Goal: Transaction & Acquisition: Purchase product/service

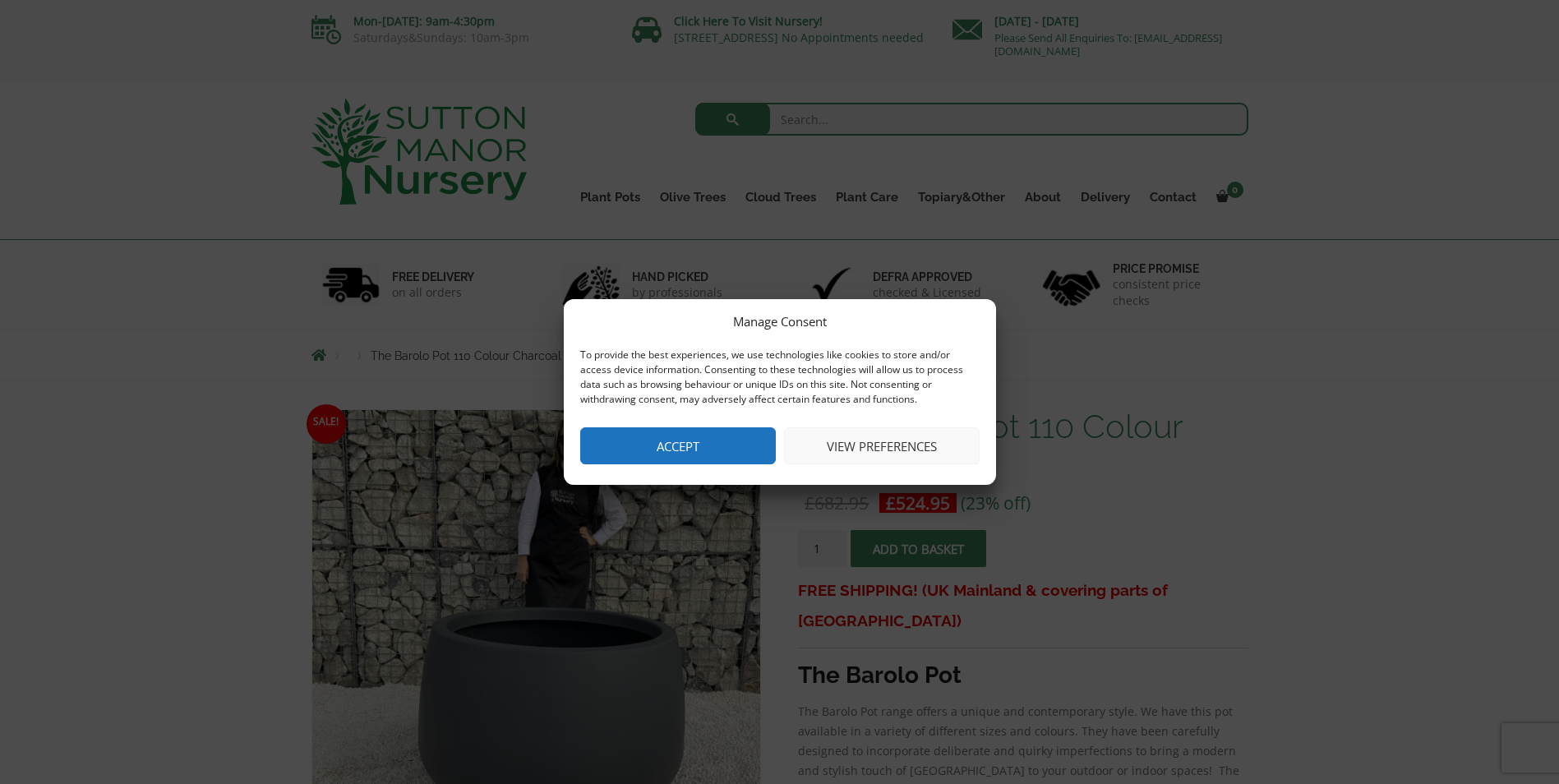
click at [735, 445] on button "Accept" at bounding box center [677, 446] width 196 height 37
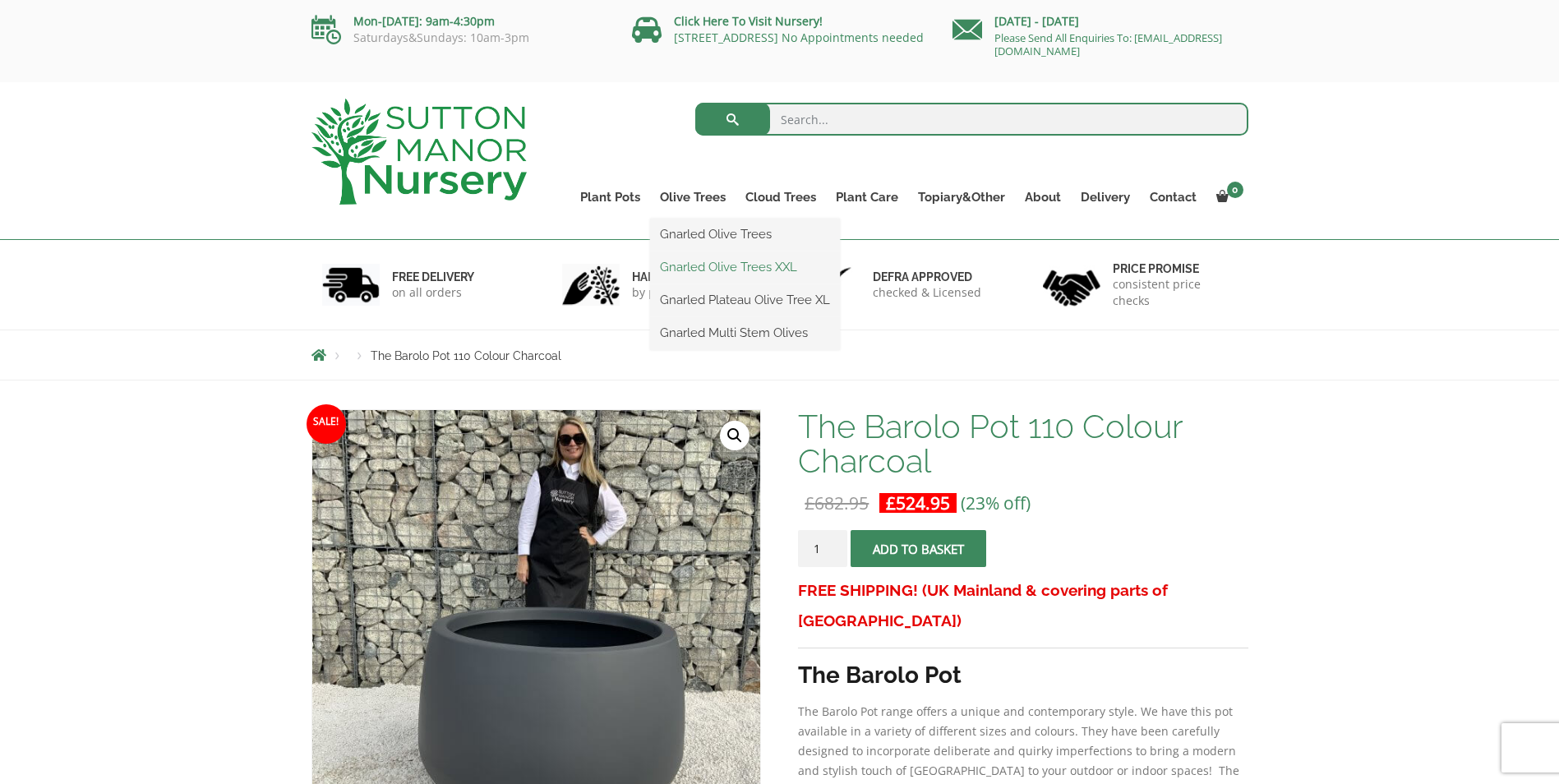
click at [734, 267] on link "Gnarled Olive Trees XXL" at bounding box center [745, 267] width 190 height 25
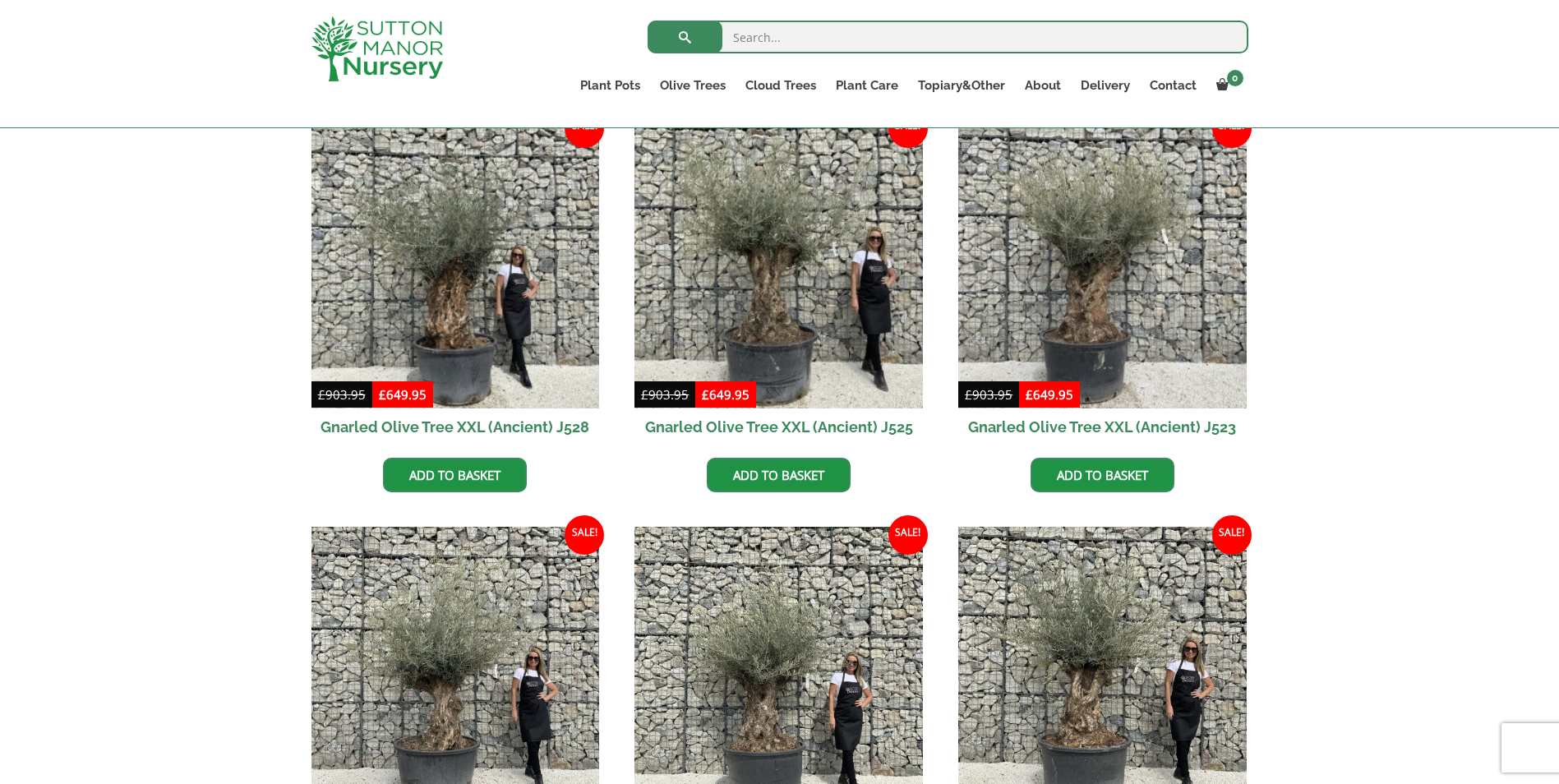
scroll to position [165, 0]
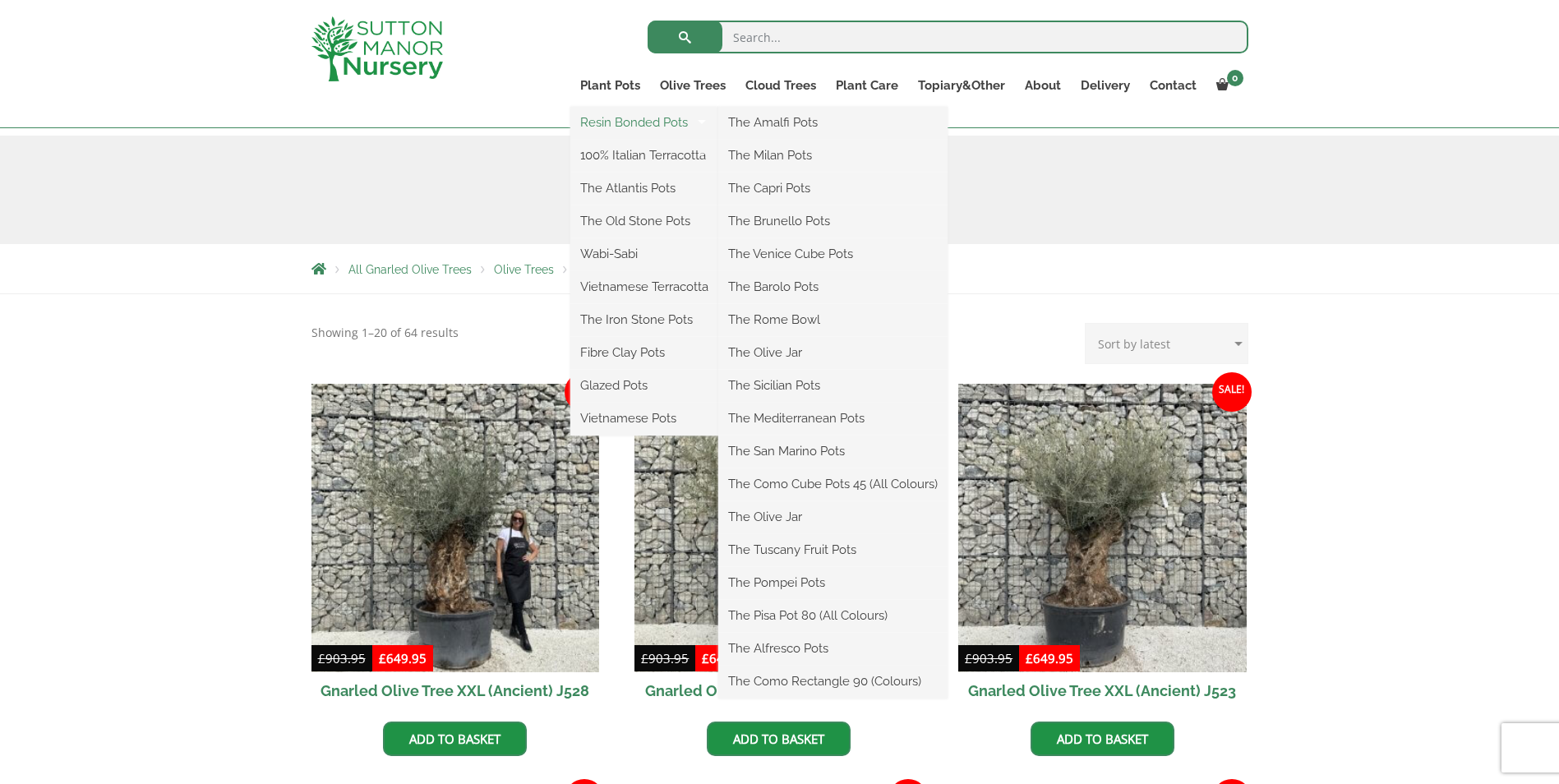
click at [644, 112] on link "Resin Bonded Pots" at bounding box center [644, 122] width 148 height 25
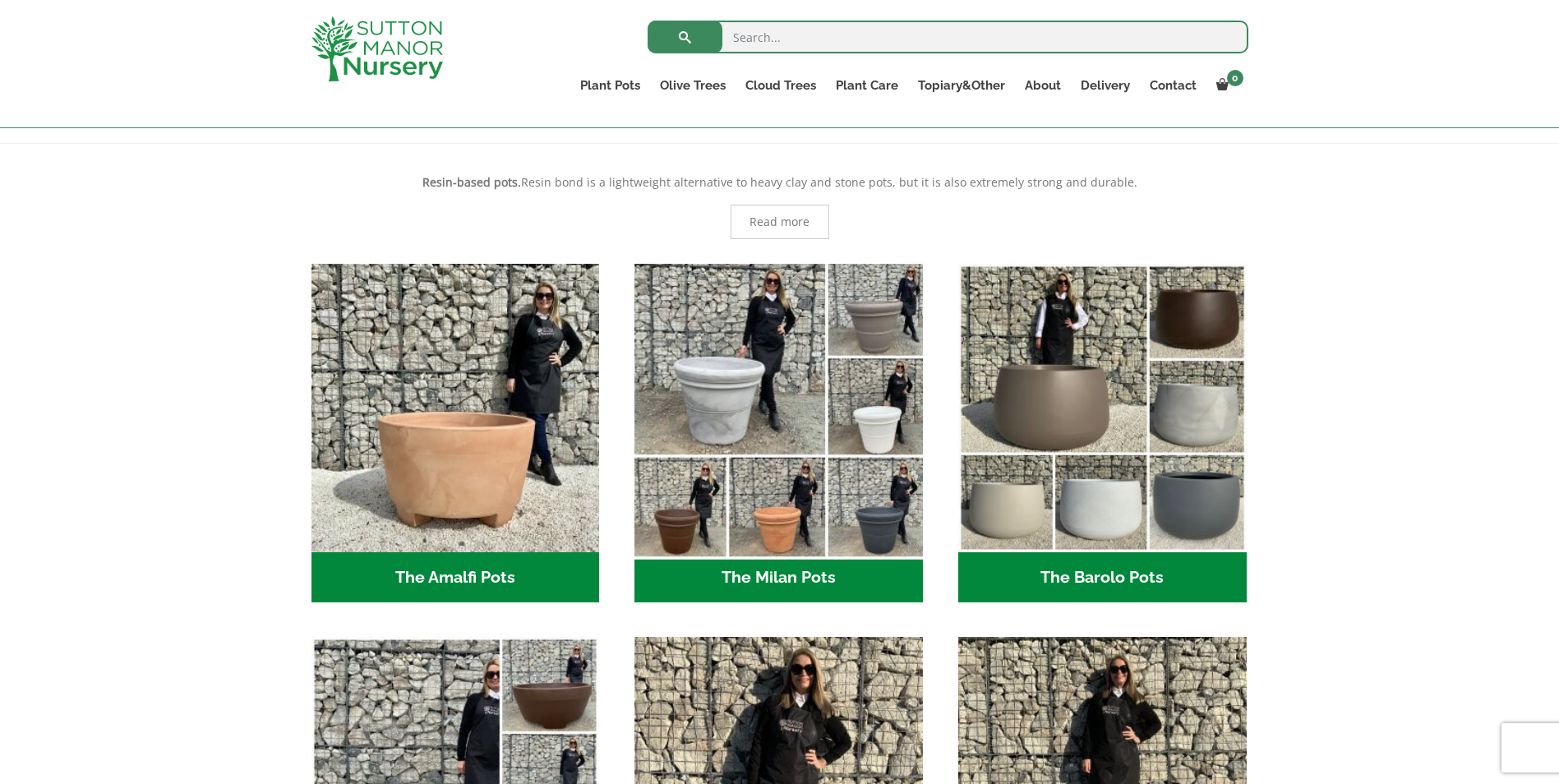
scroll to position [329, 0]
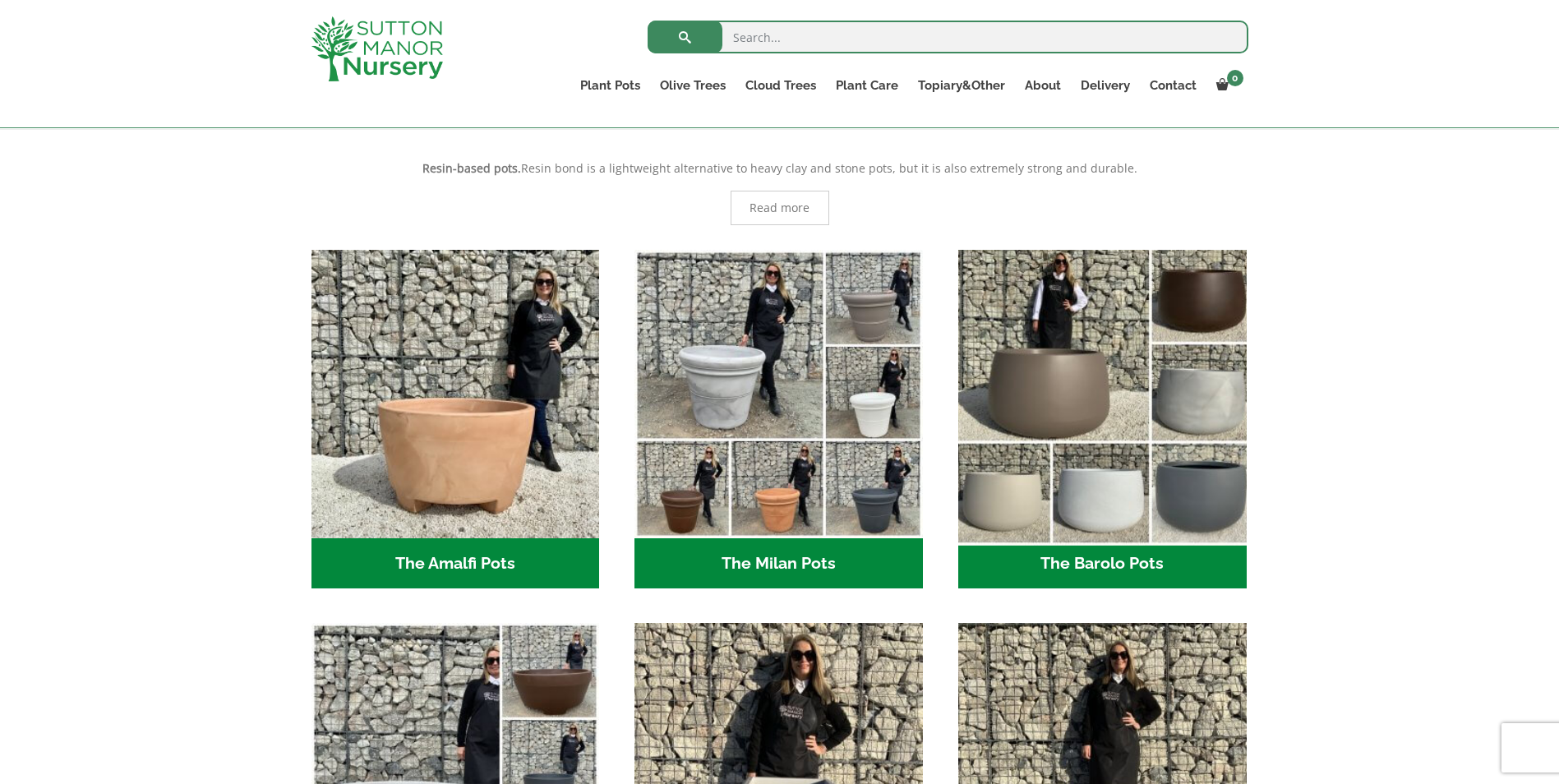
click at [1112, 418] on img "Visit product category The Barolo Pots" at bounding box center [1102, 393] width 302 height 302
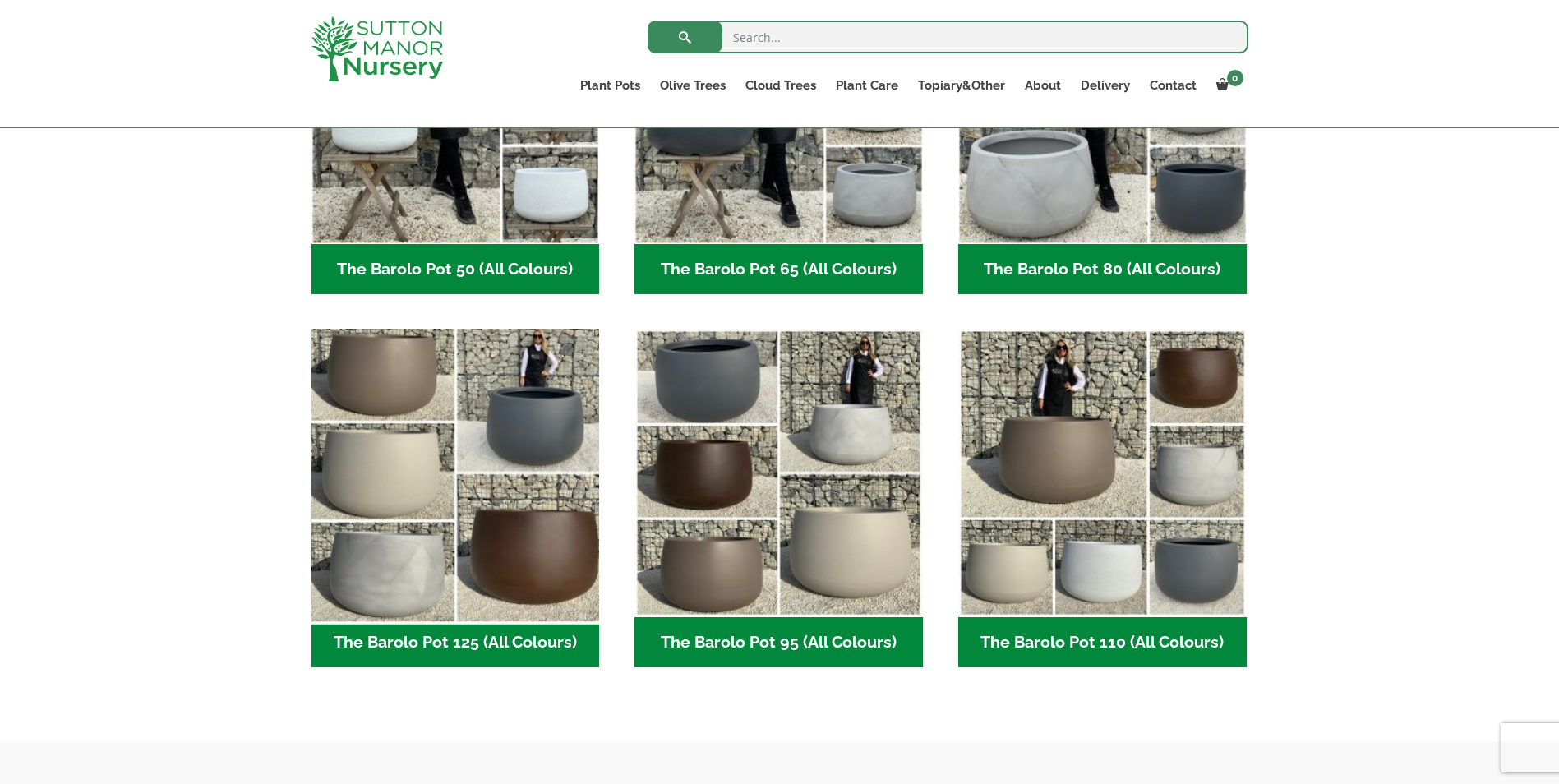
scroll to position [575, 0]
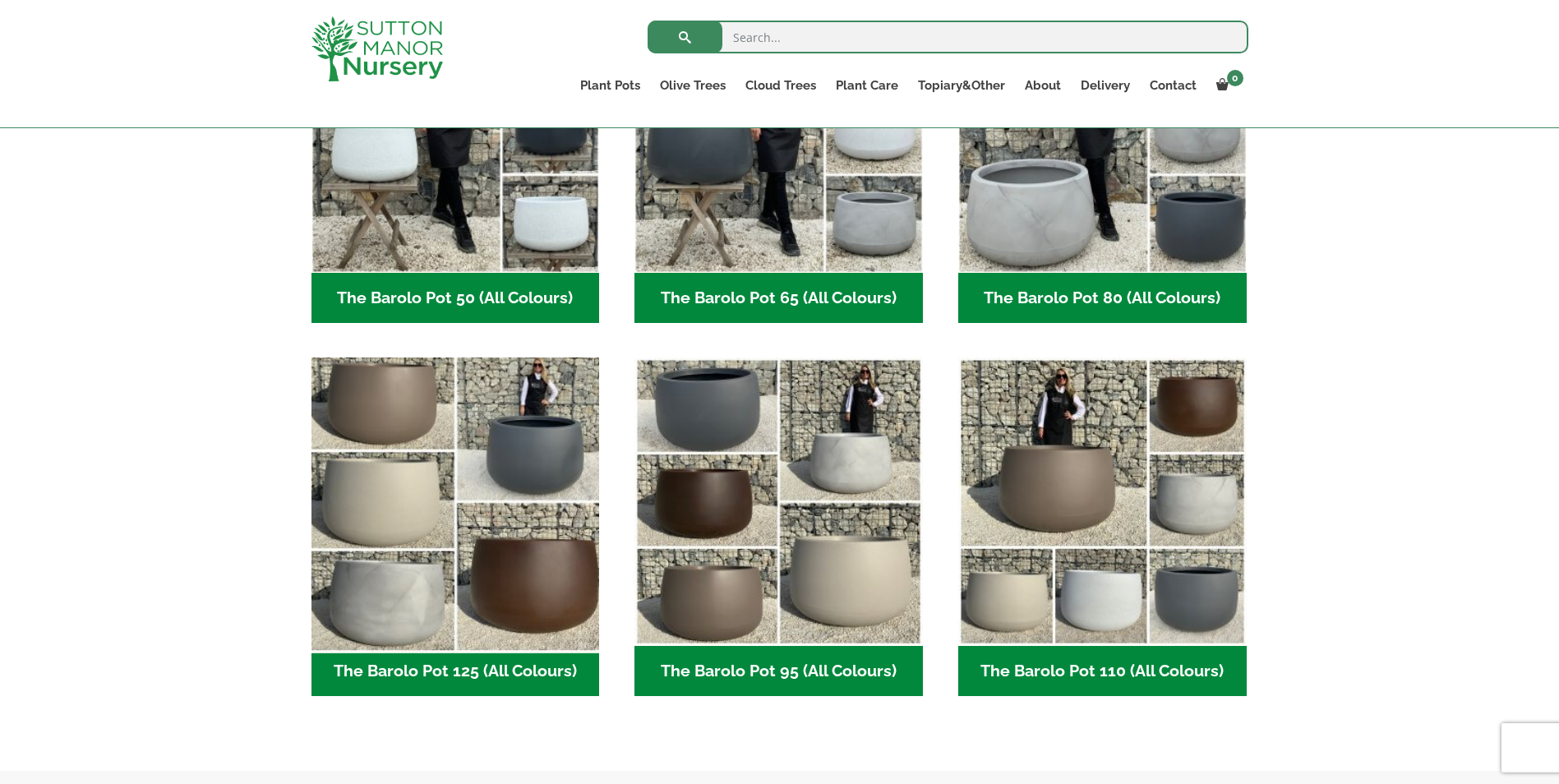
click at [539, 479] on img "Visit product category The Barolo Pot 125 (All Colours)" at bounding box center [455, 502] width 302 height 302
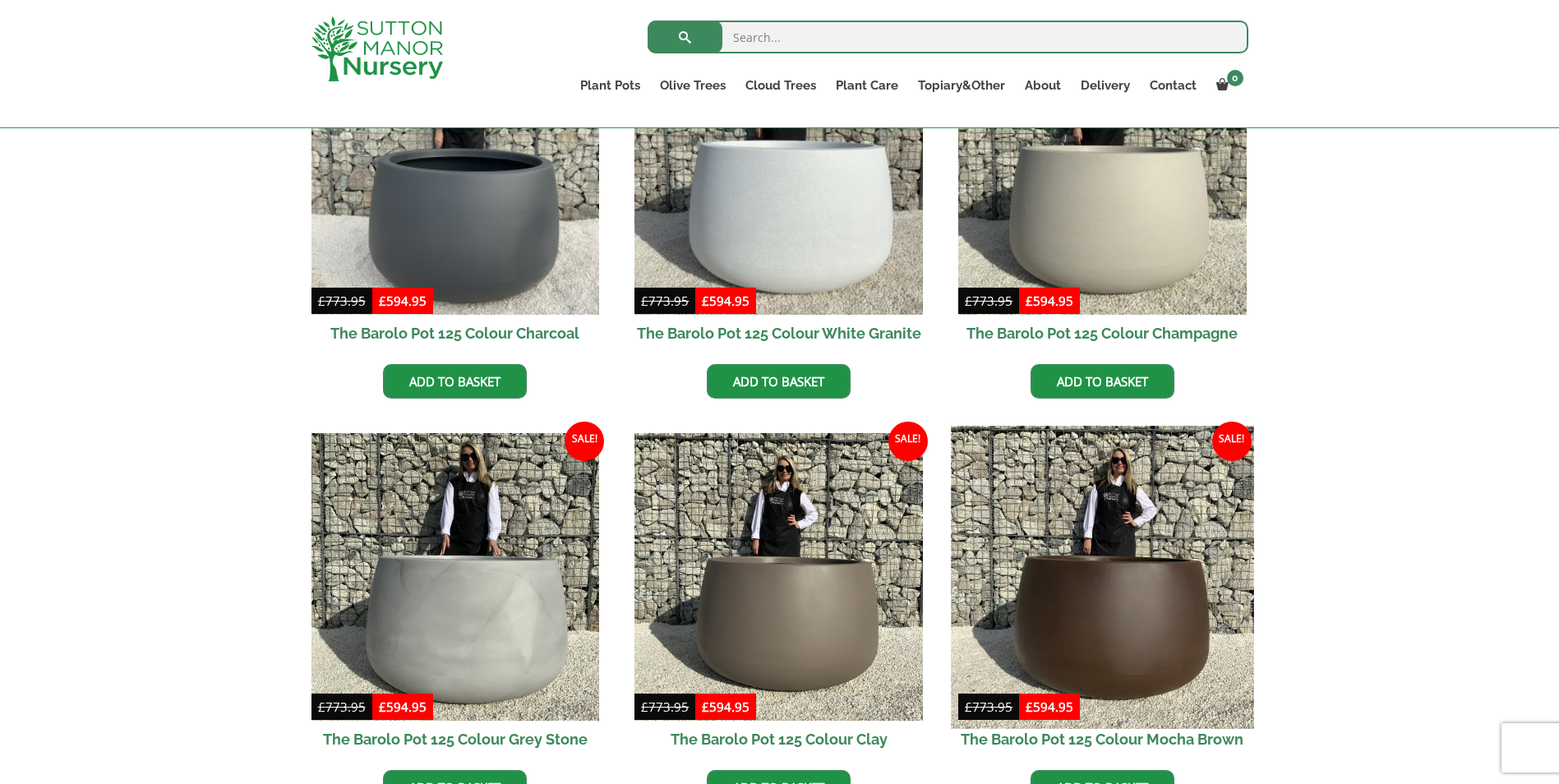
scroll to position [493, 0]
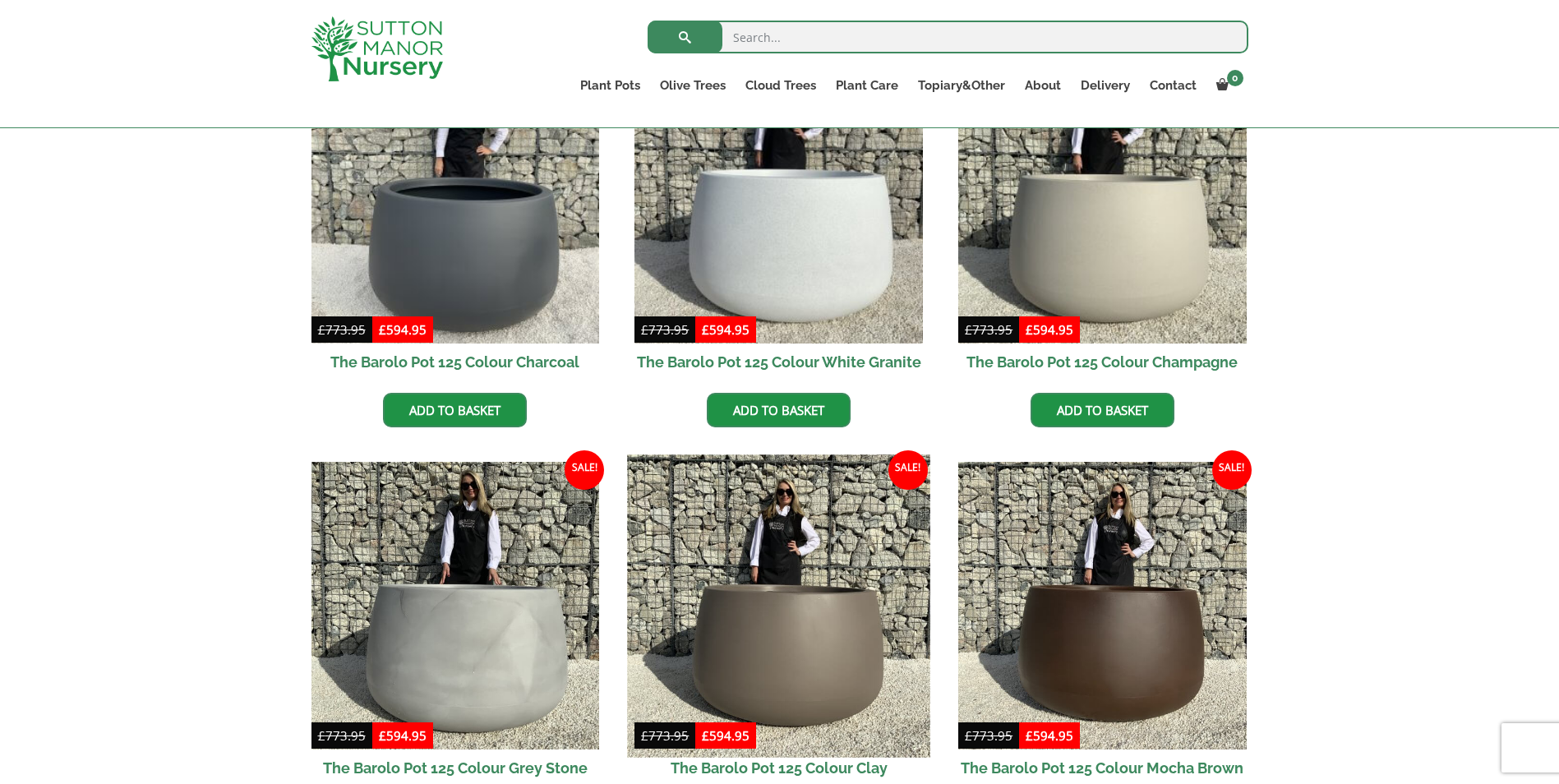
click at [827, 629] on img at bounding box center [779, 605] width 302 height 302
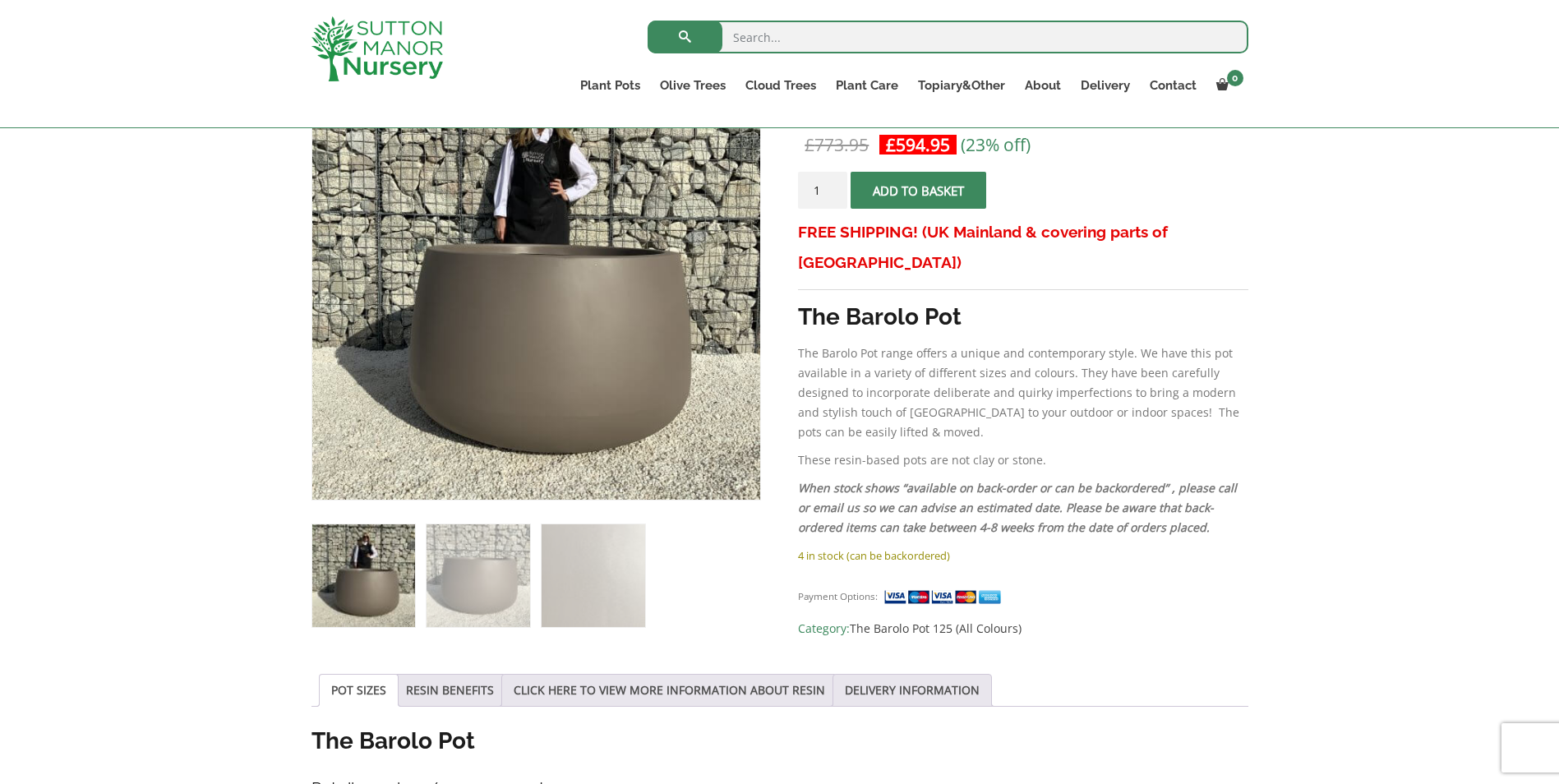
scroll to position [246, 0]
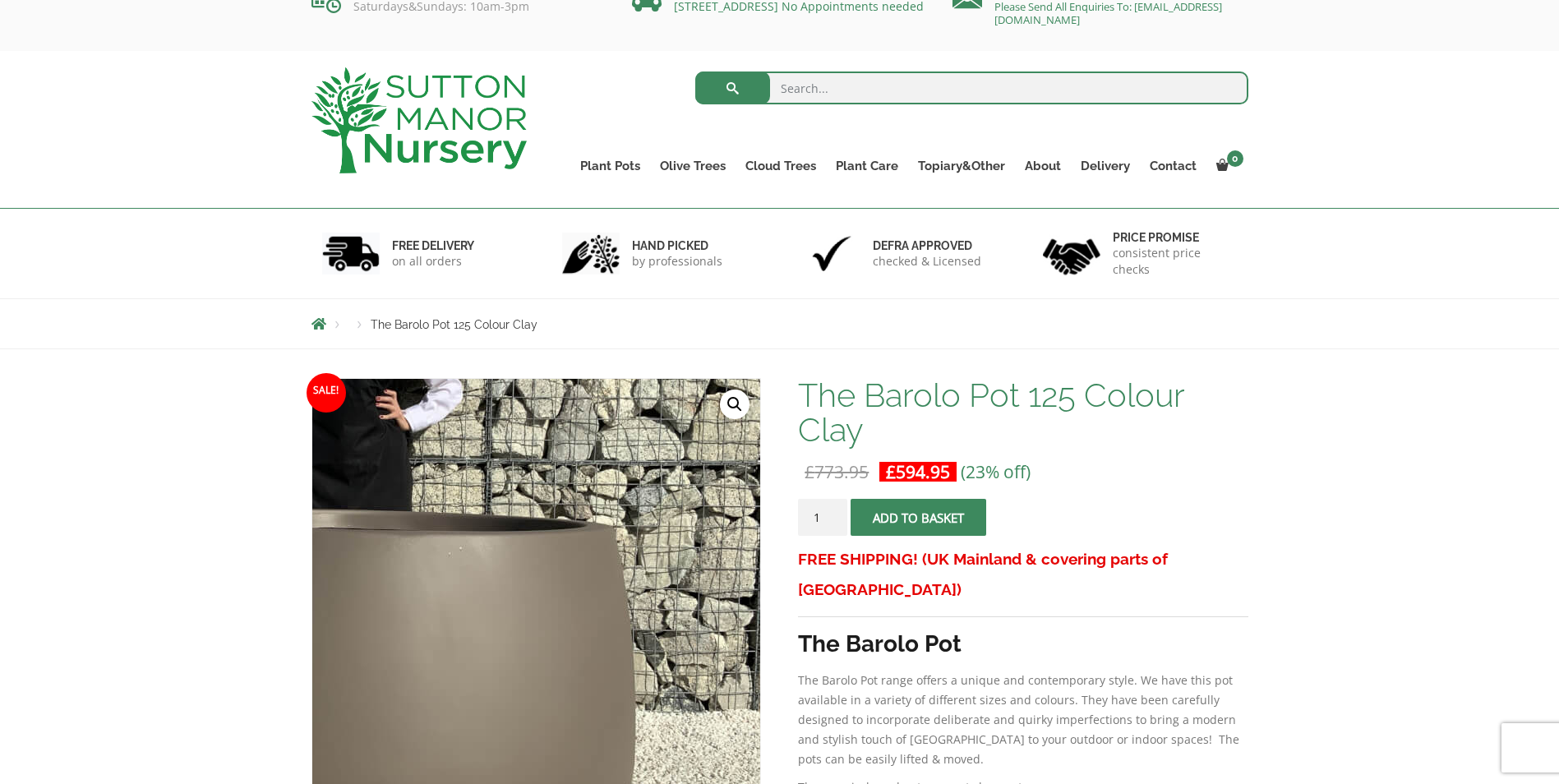
scroll to position [0, 0]
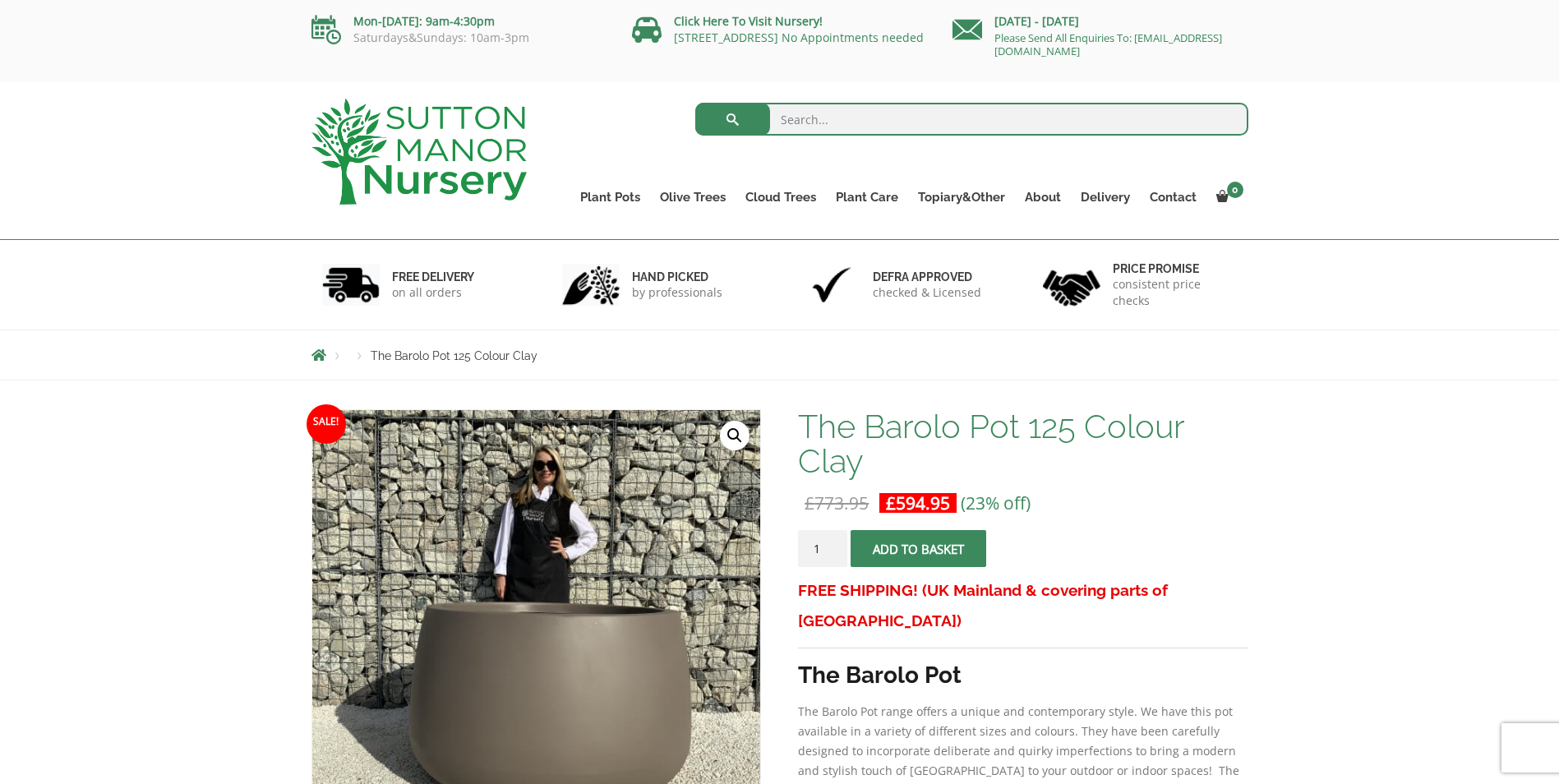
drag, startPoint x: 832, startPoint y: 547, endPoint x: 812, endPoint y: 549, distance: 20.1
click at [812, 549] on input "1" at bounding box center [823, 549] width 50 height 37
click at [829, 547] on input "2" at bounding box center [823, 549] width 50 height 37
click at [836, 544] on input "3" at bounding box center [823, 549] width 50 height 37
type input "4"
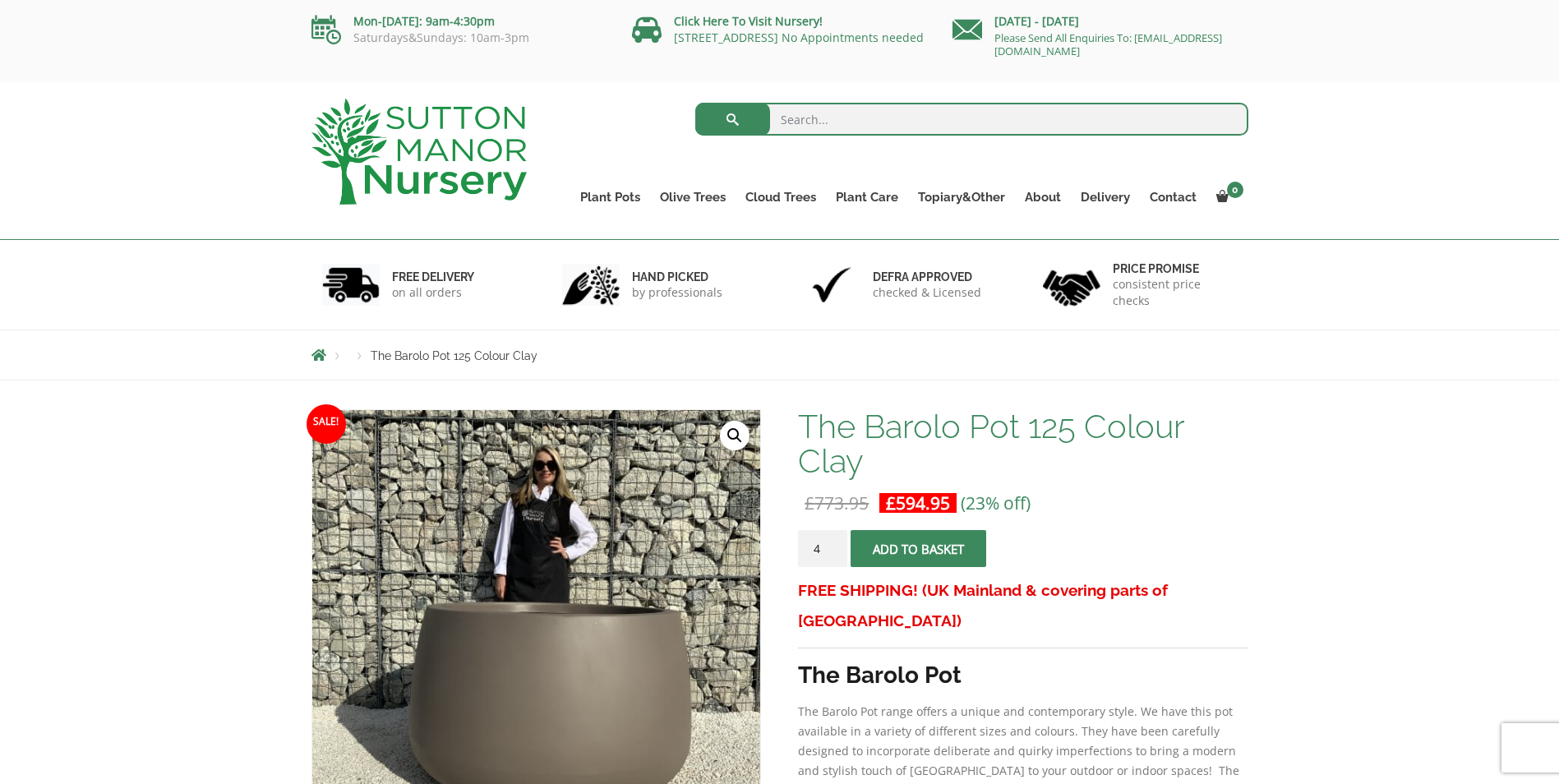
click at [836, 544] on input "4" at bounding box center [823, 549] width 50 height 37
click at [919, 549] on span "submit" at bounding box center [919, 549] width 0 height 0
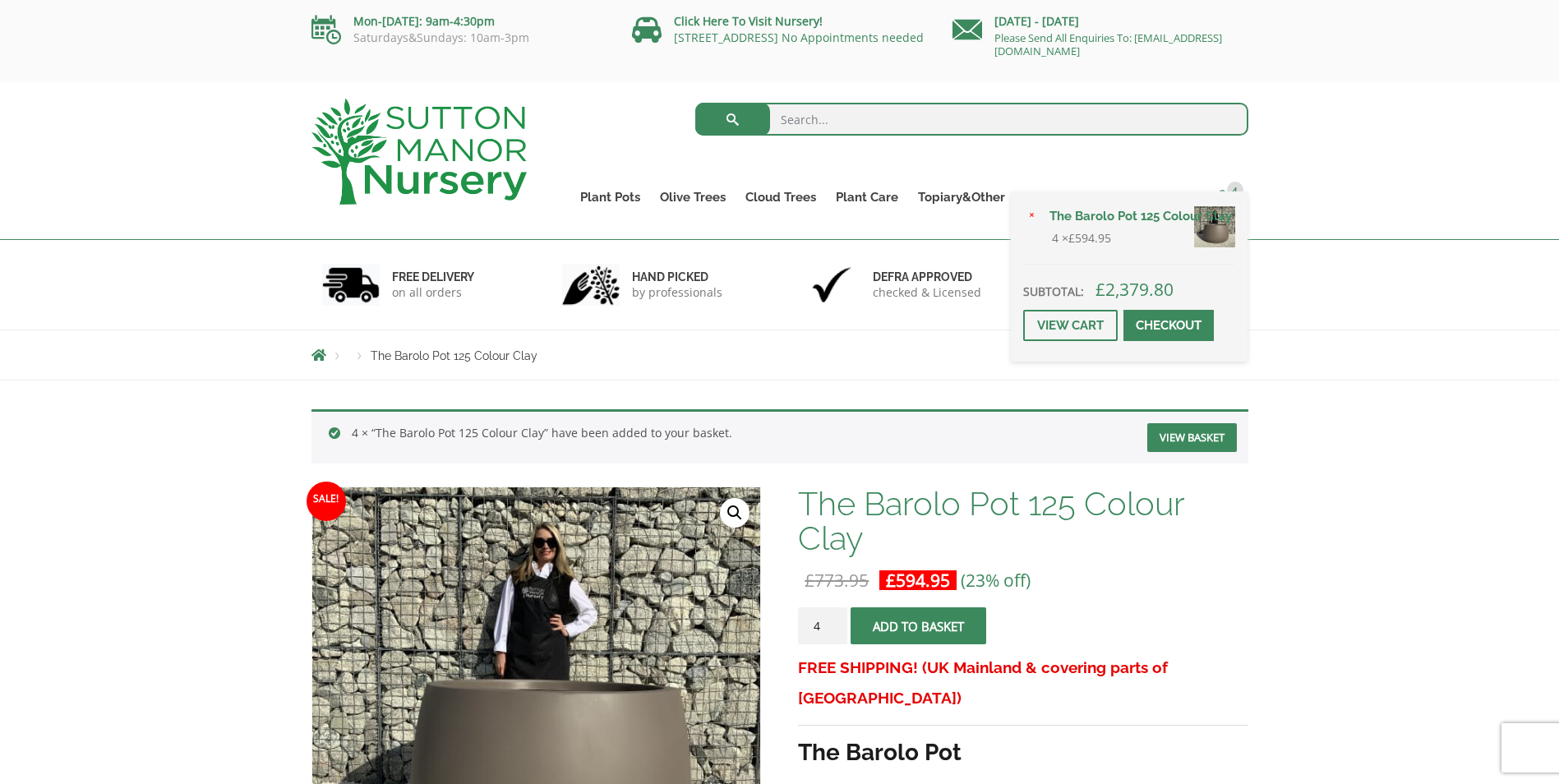
click at [1221, 189] on link "4" at bounding box center [1228, 197] width 42 height 23
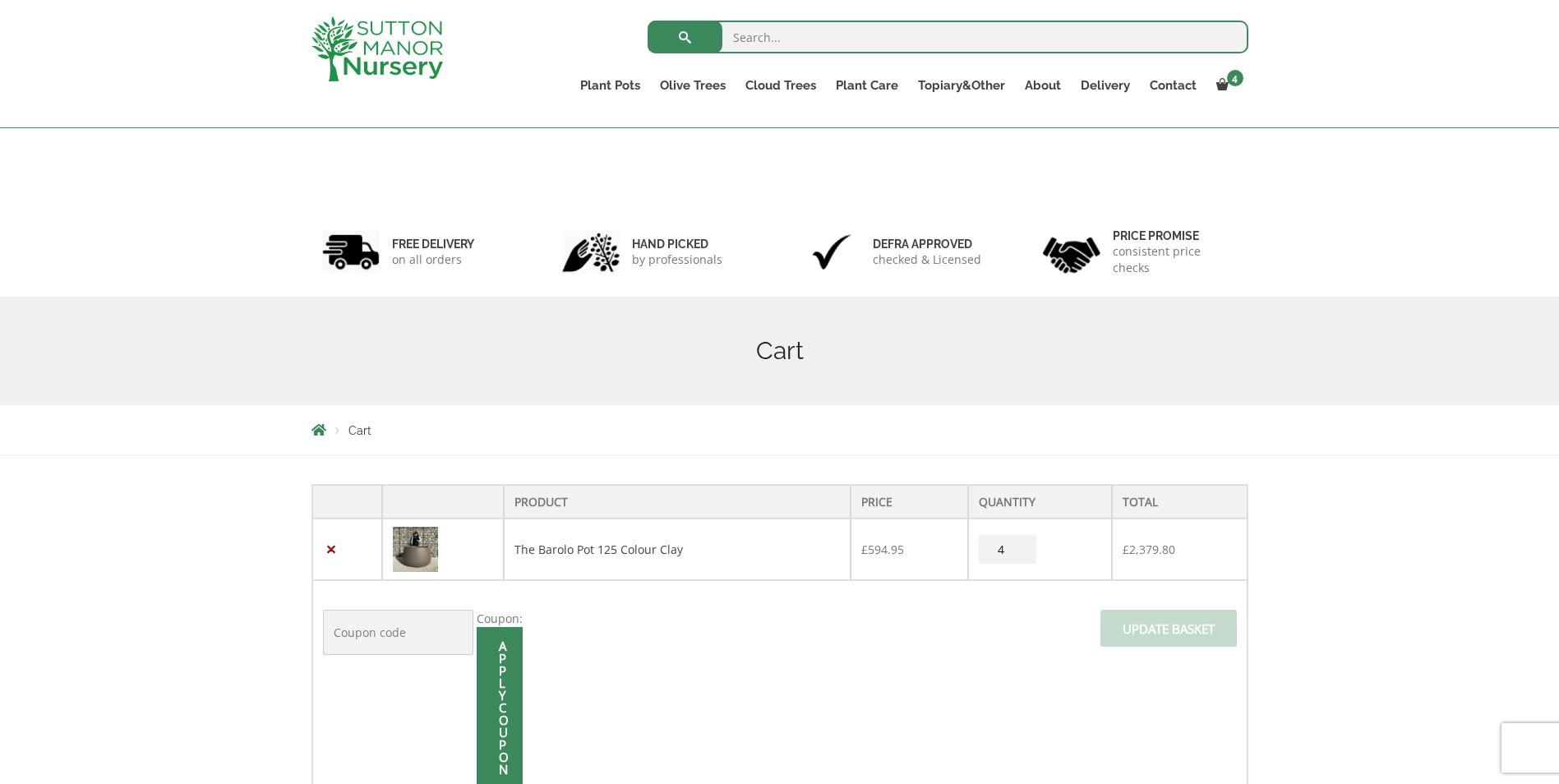
scroll to position [165, 0]
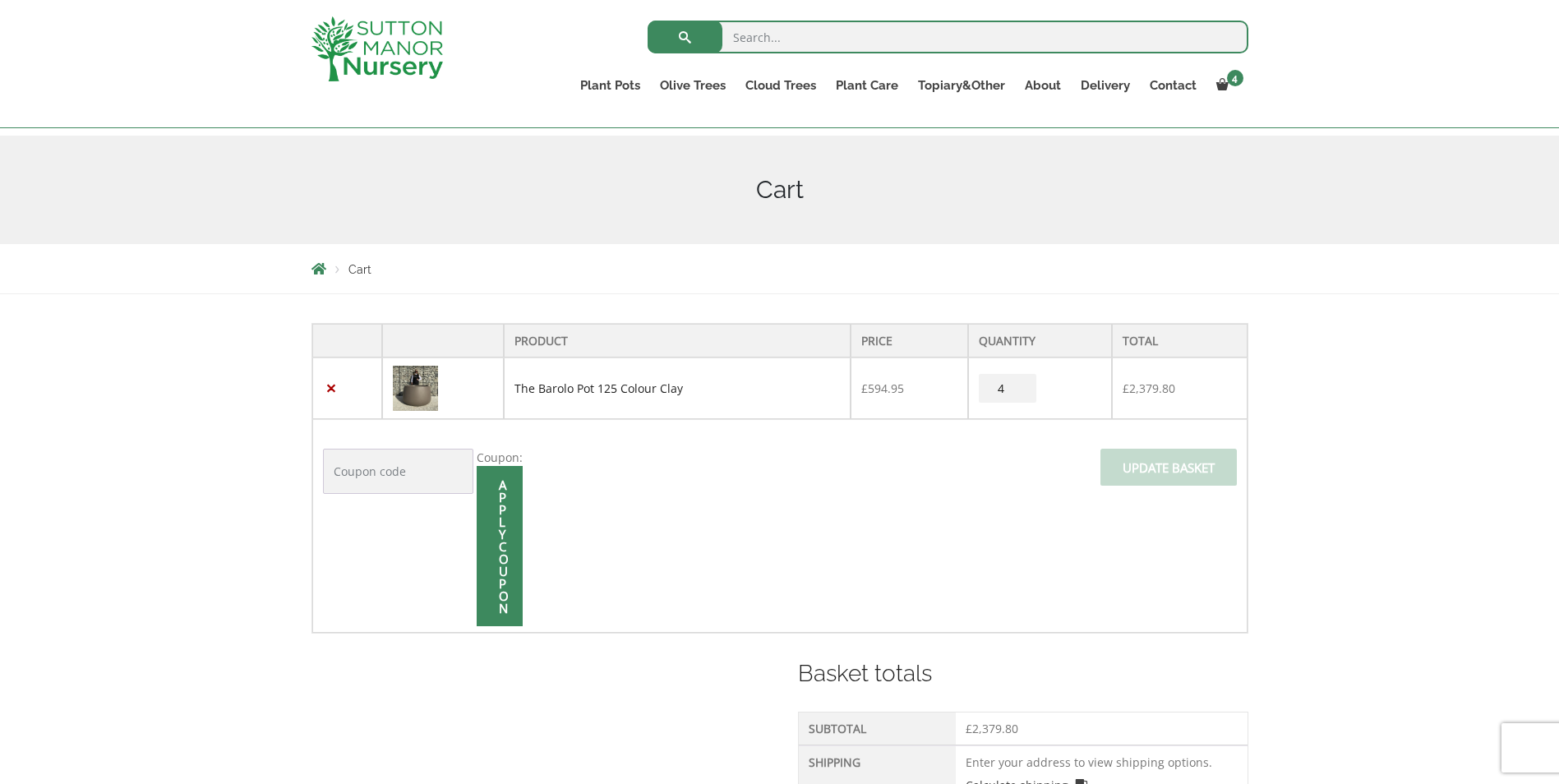
click at [578, 392] on link "The Barolo Pot 125 Colour Clay" at bounding box center [598, 388] width 168 height 16
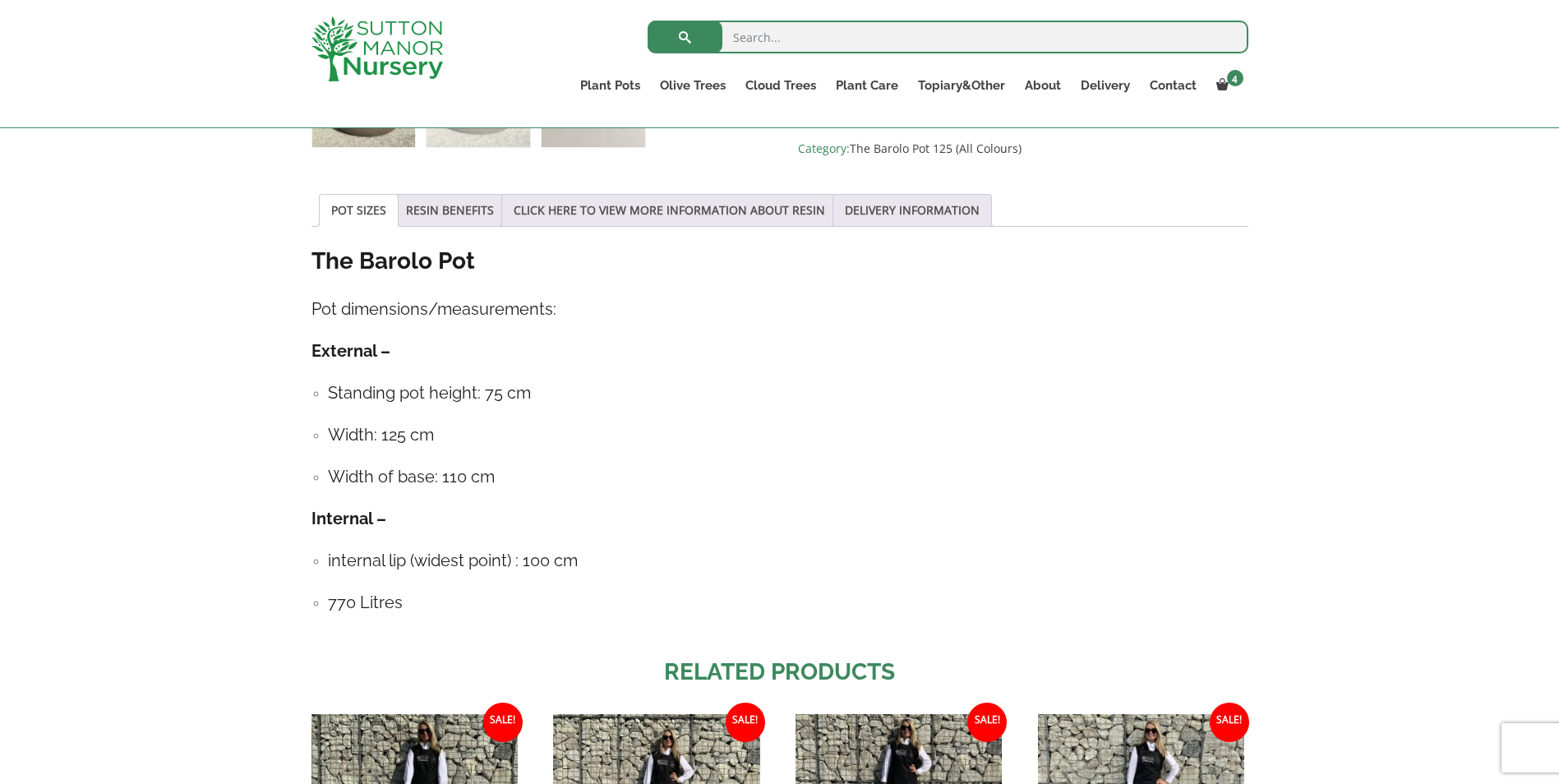
scroll to position [808, 0]
click at [475, 209] on link "RESIN BENEFITS" at bounding box center [450, 211] width 88 height 31
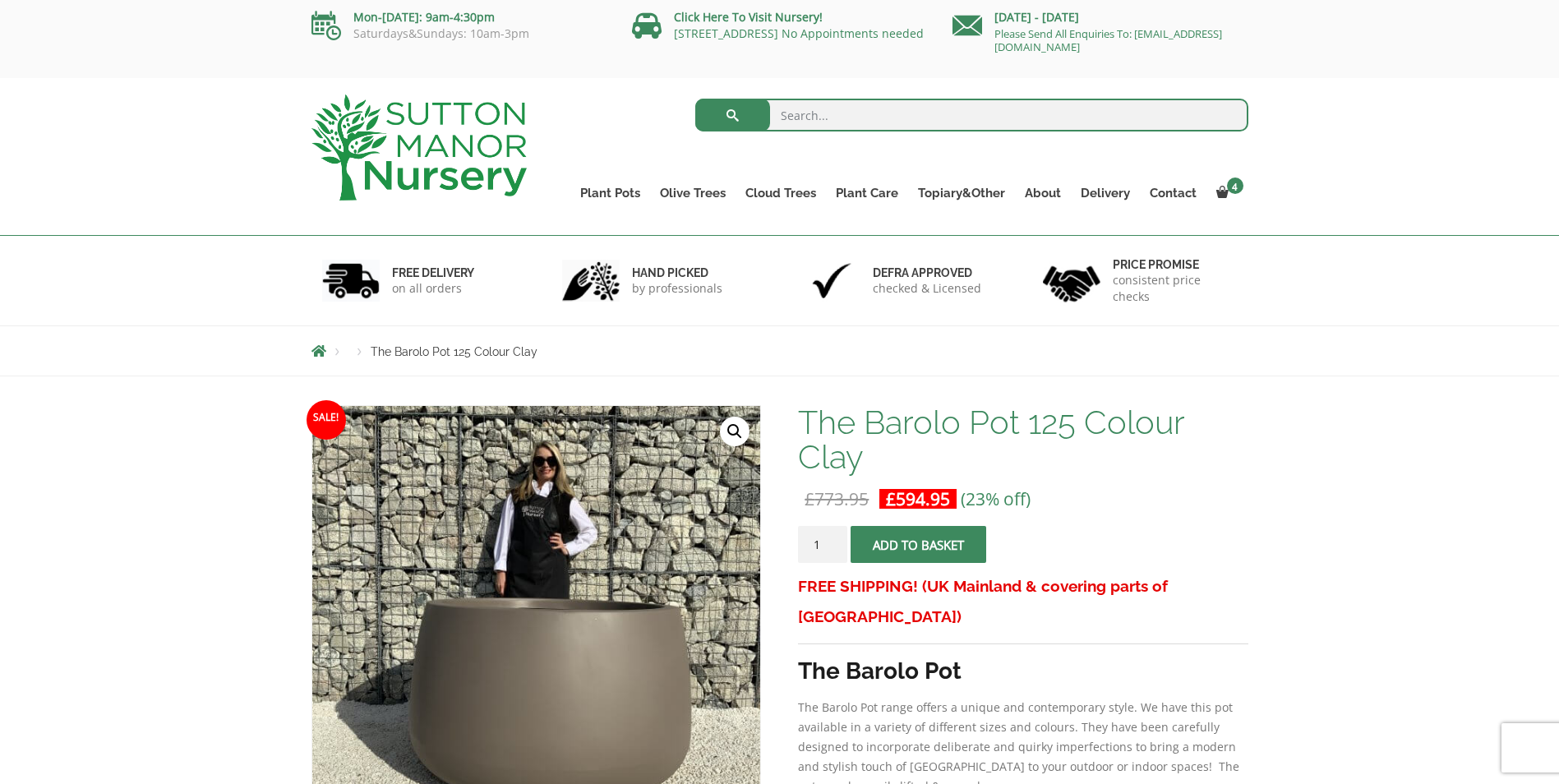
scroll to position [0, 0]
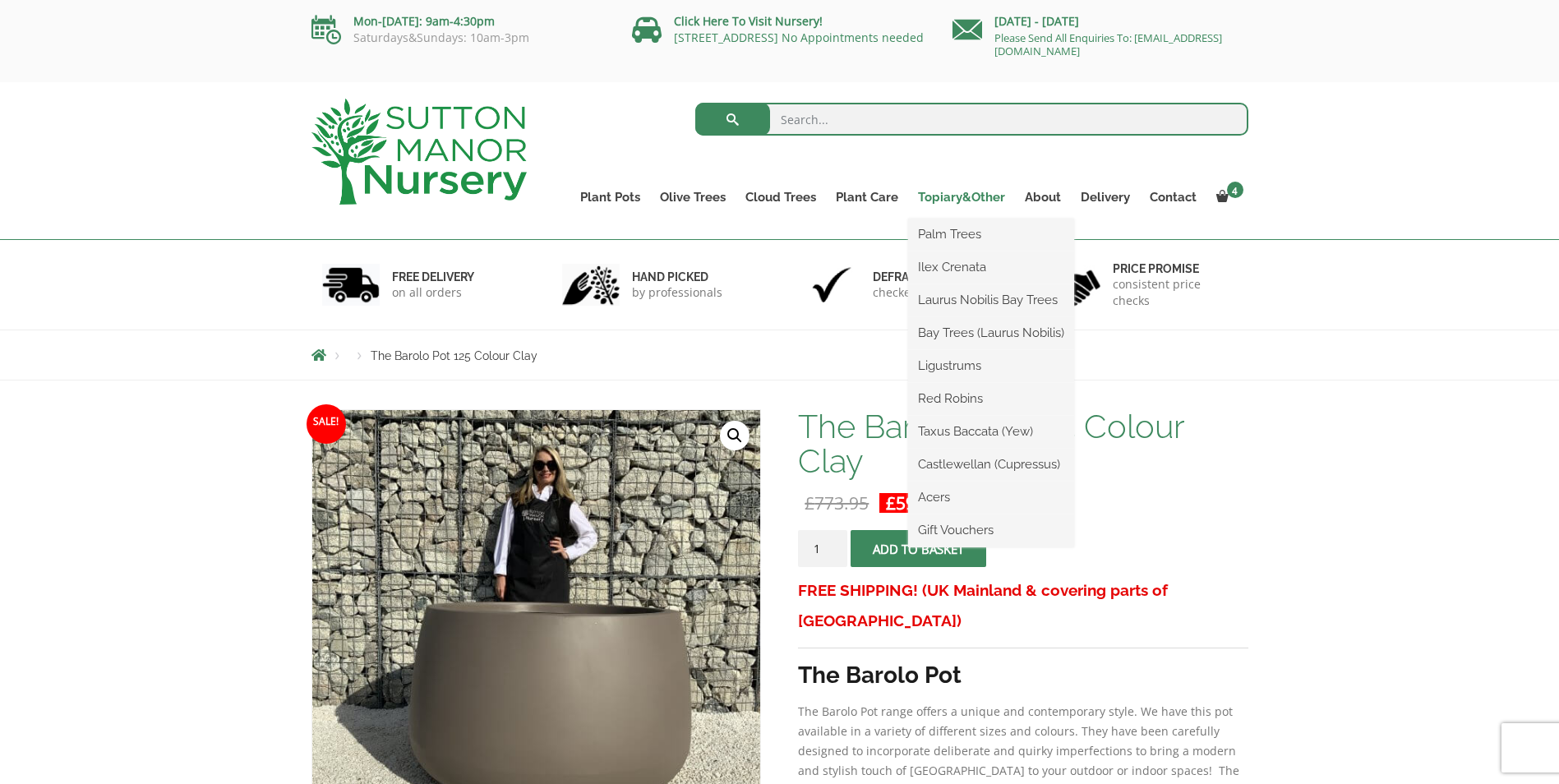
click at [949, 193] on link "Topiary&Other" at bounding box center [962, 197] width 107 height 23
click at [951, 232] on link "Palm Trees" at bounding box center [991, 233] width 166 height 25
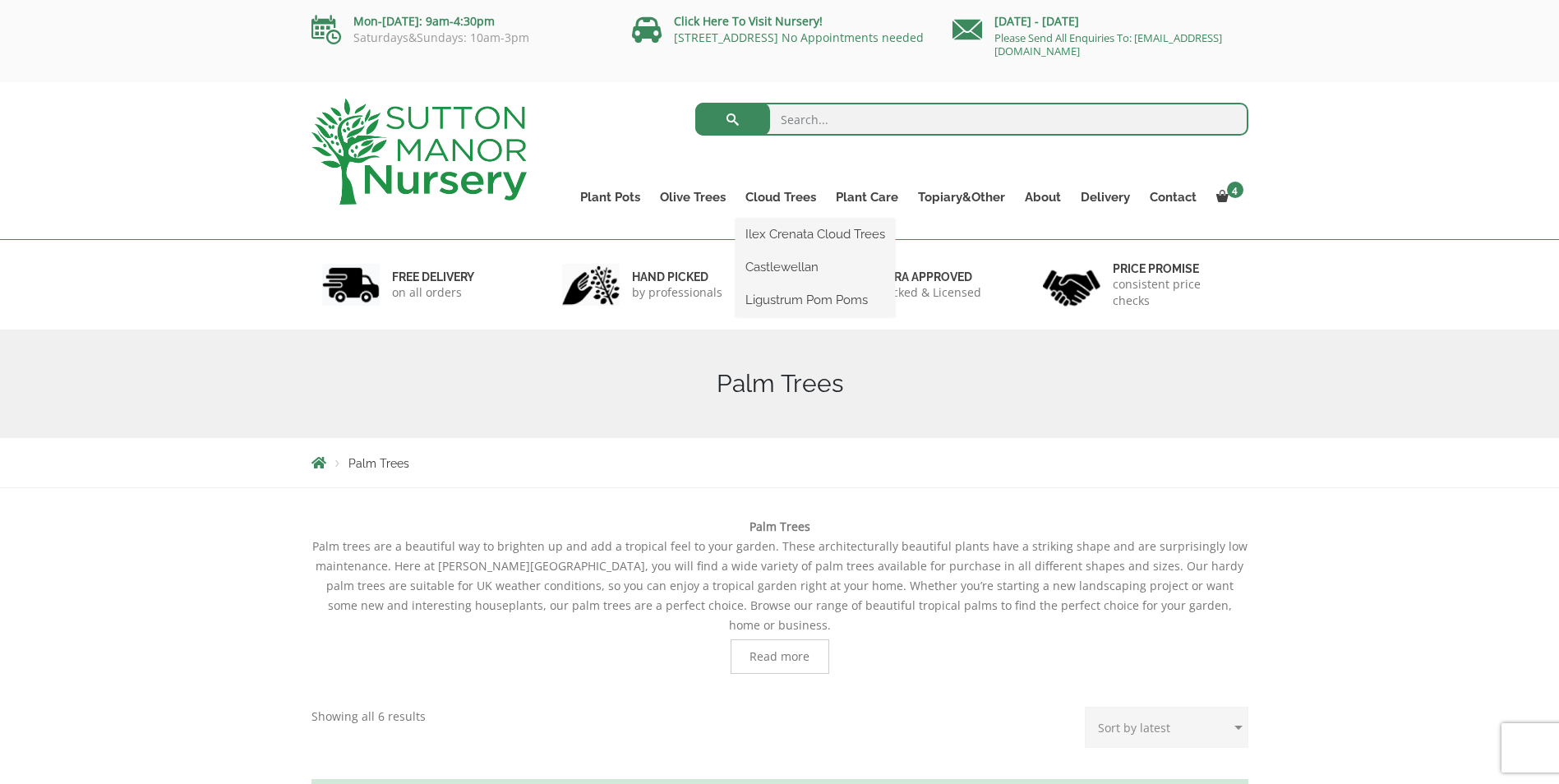
click at [784, 219] on ul "Ilex Crenata Cloud Trees Castlewellan Ligustrum Pom Poms" at bounding box center [814, 267] width 159 height 98
click at [780, 185] on ul "Plant Pots Resin Bonded Pots The Amalfi Pots The Milan Pots The Capri Pots The …" at bounding box center [910, 185] width 678 height 74
click at [775, 198] on link "Cloud Trees" at bounding box center [780, 197] width 90 height 23
click at [780, 244] on link "Ilex Crenata Cloud Trees" at bounding box center [814, 233] width 159 height 25
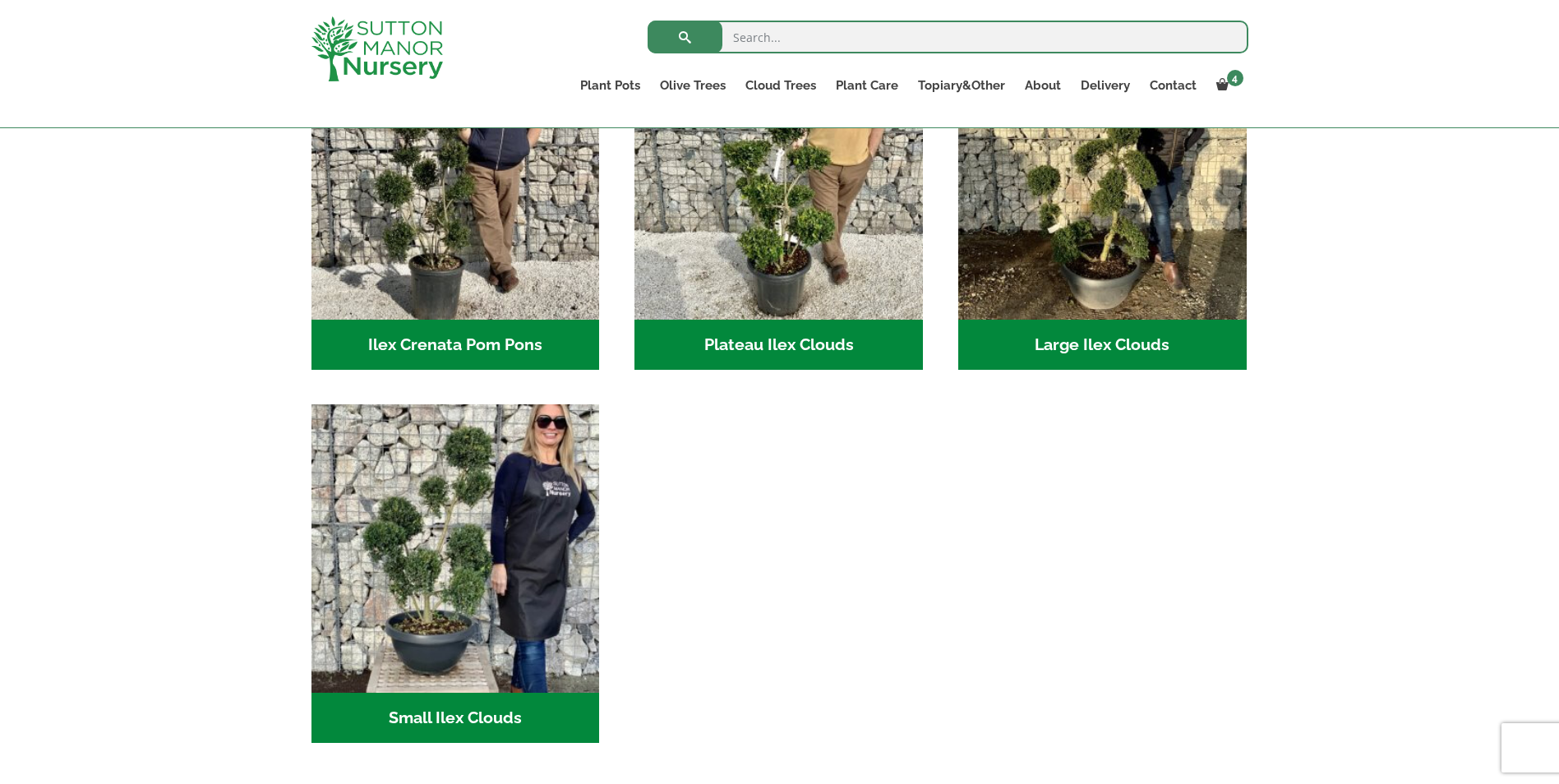
scroll to position [493, 0]
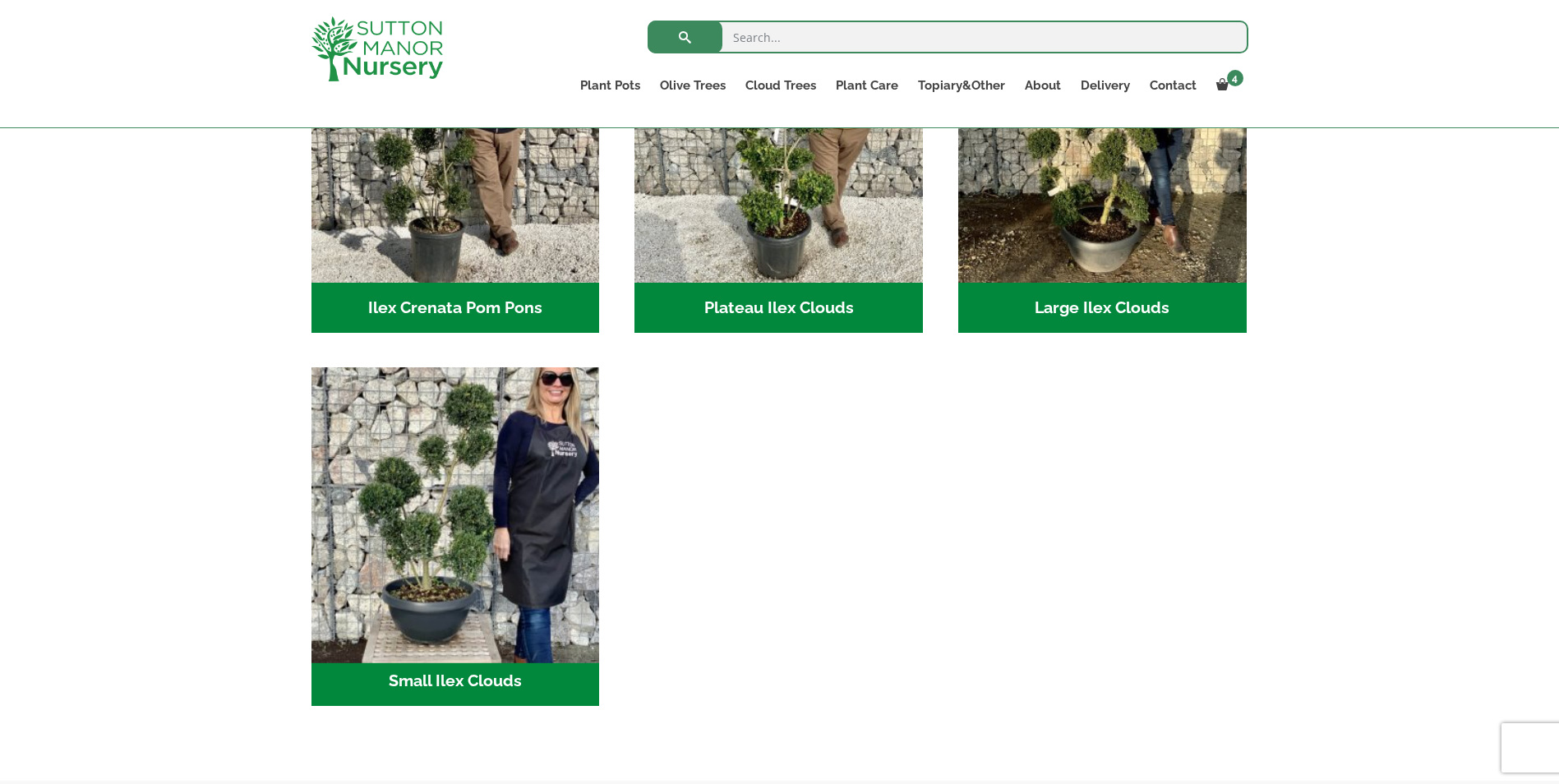
click at [470, 551] on img "Visit product category Small Ilex Clouds" at bounding box center [455, 512] width 302 height 302
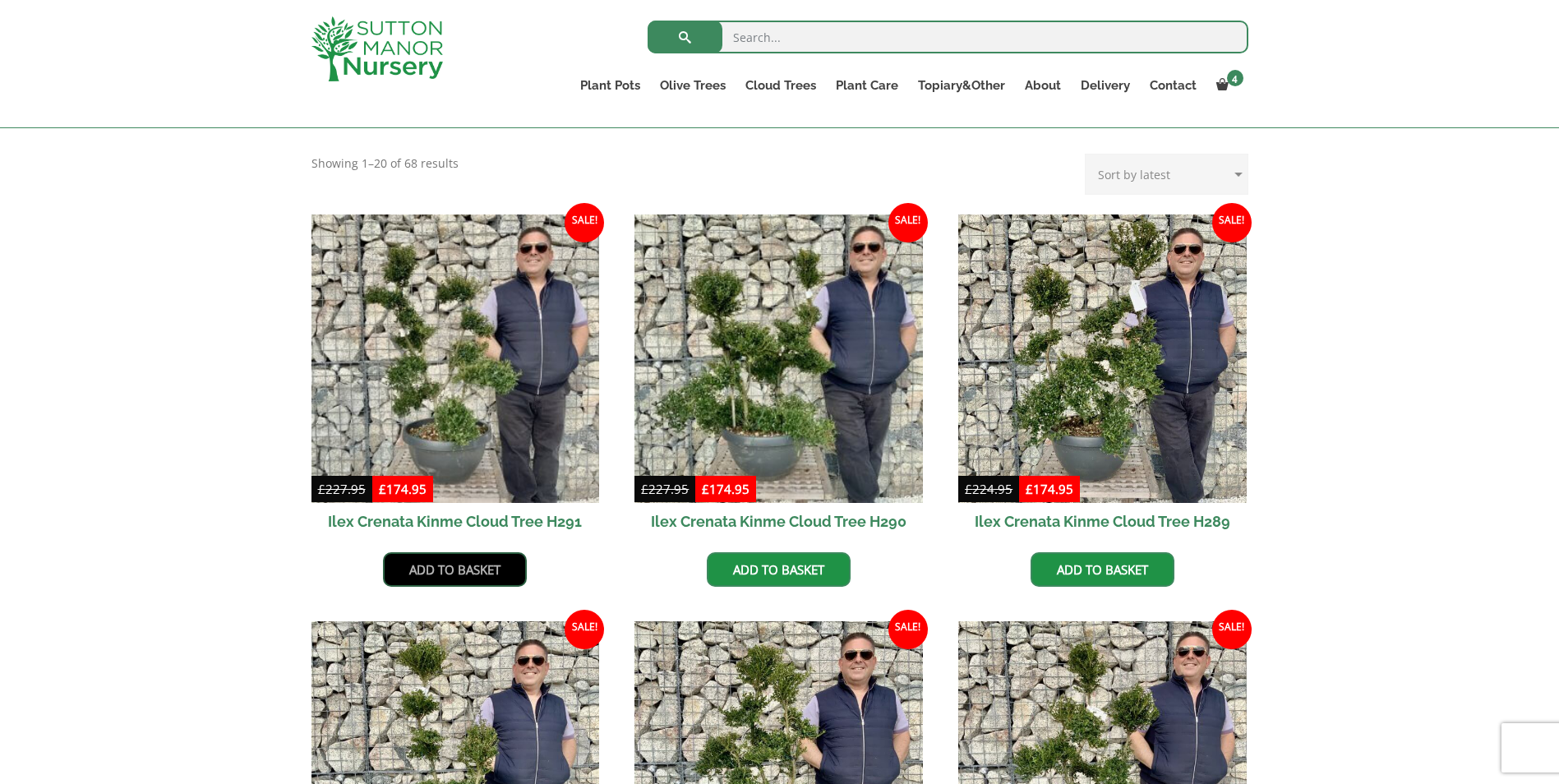
scroll to position [411, 0]
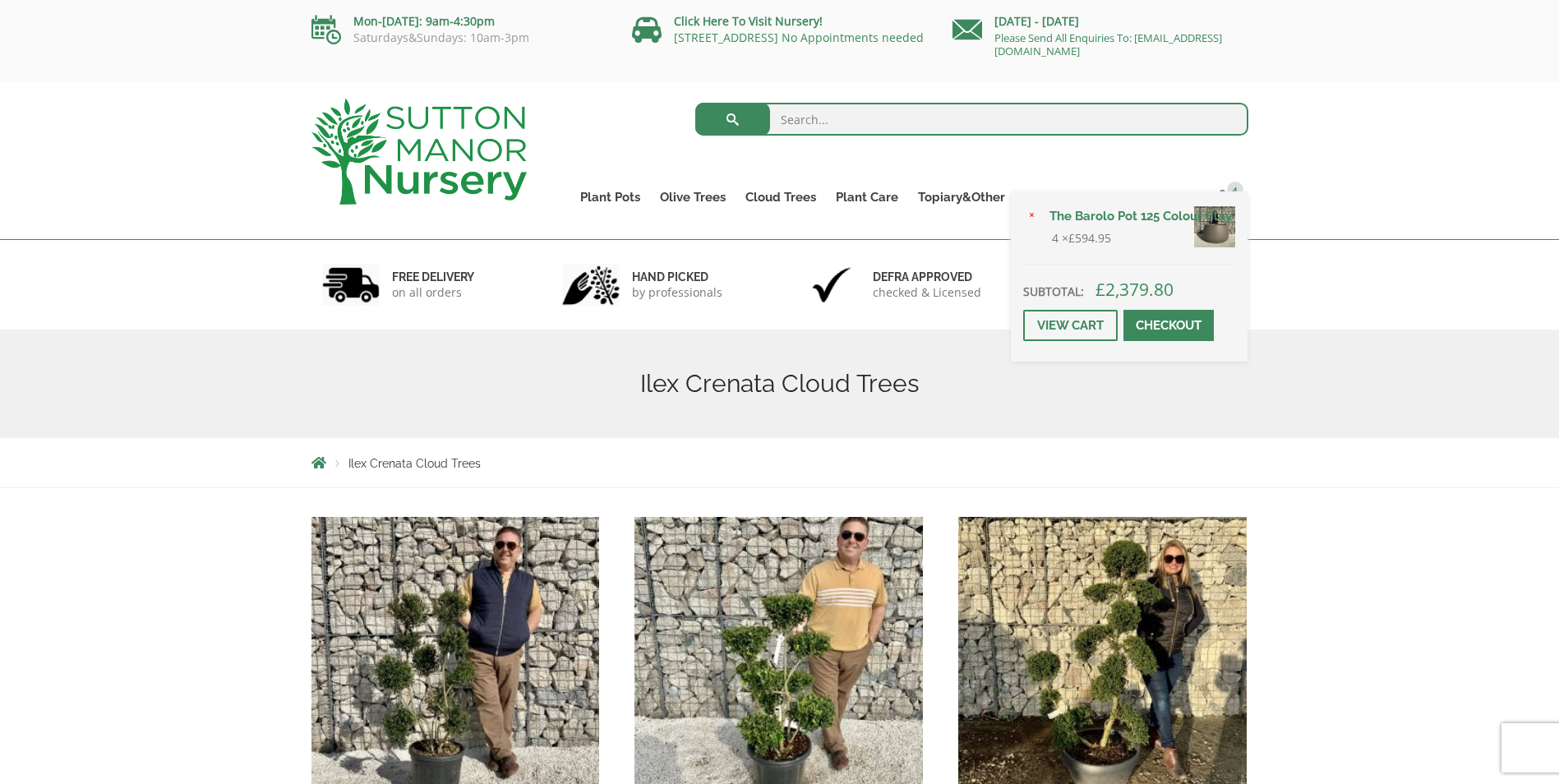
click at [1168, 325] on span at bounding box center [1168, 325] width 0 height 0
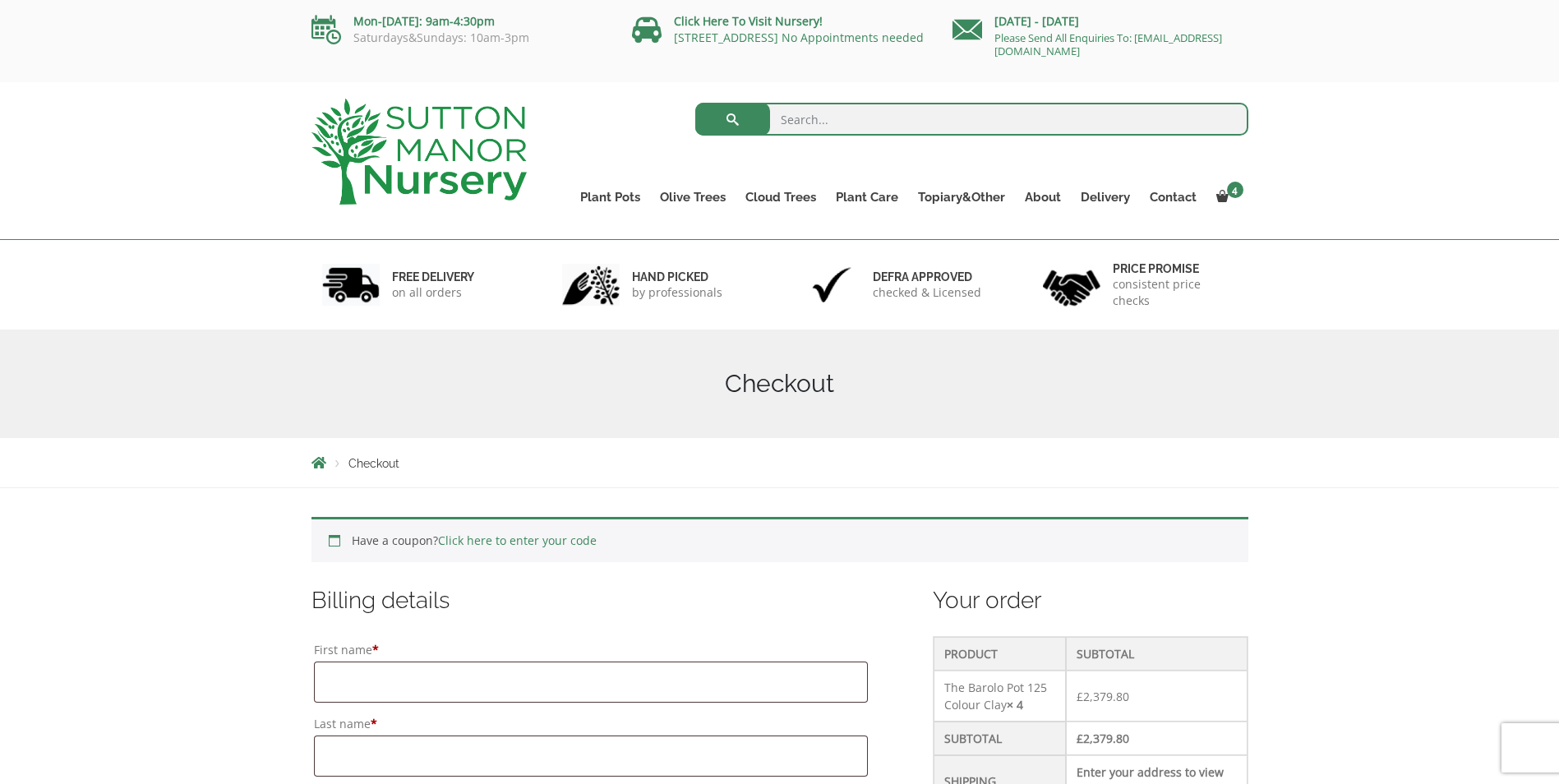
drag, startPoint x: 1203, startPoint y: 47, endPoint x: 993, endPoint y: 47, distance: 210.0
click at [993, 47] on p "Please Send All Enquiries To: [EMAIL_ADDRESS][DOMAIN_NAME]" at bounding box center [1100, 44] width 296 height 27
copy link "[EMAIL_ADDRESS][DOMAIN_NAME]"
drag, startPoint x: 1041, startPoint y: 700, endPoint x: 942, endPoint y: 674, distance: 102.4
click at [942, 674] on td "The Barolo Pot 125 Colour Clay × 4" at bounding box center [1000, 696] width 132 height 51
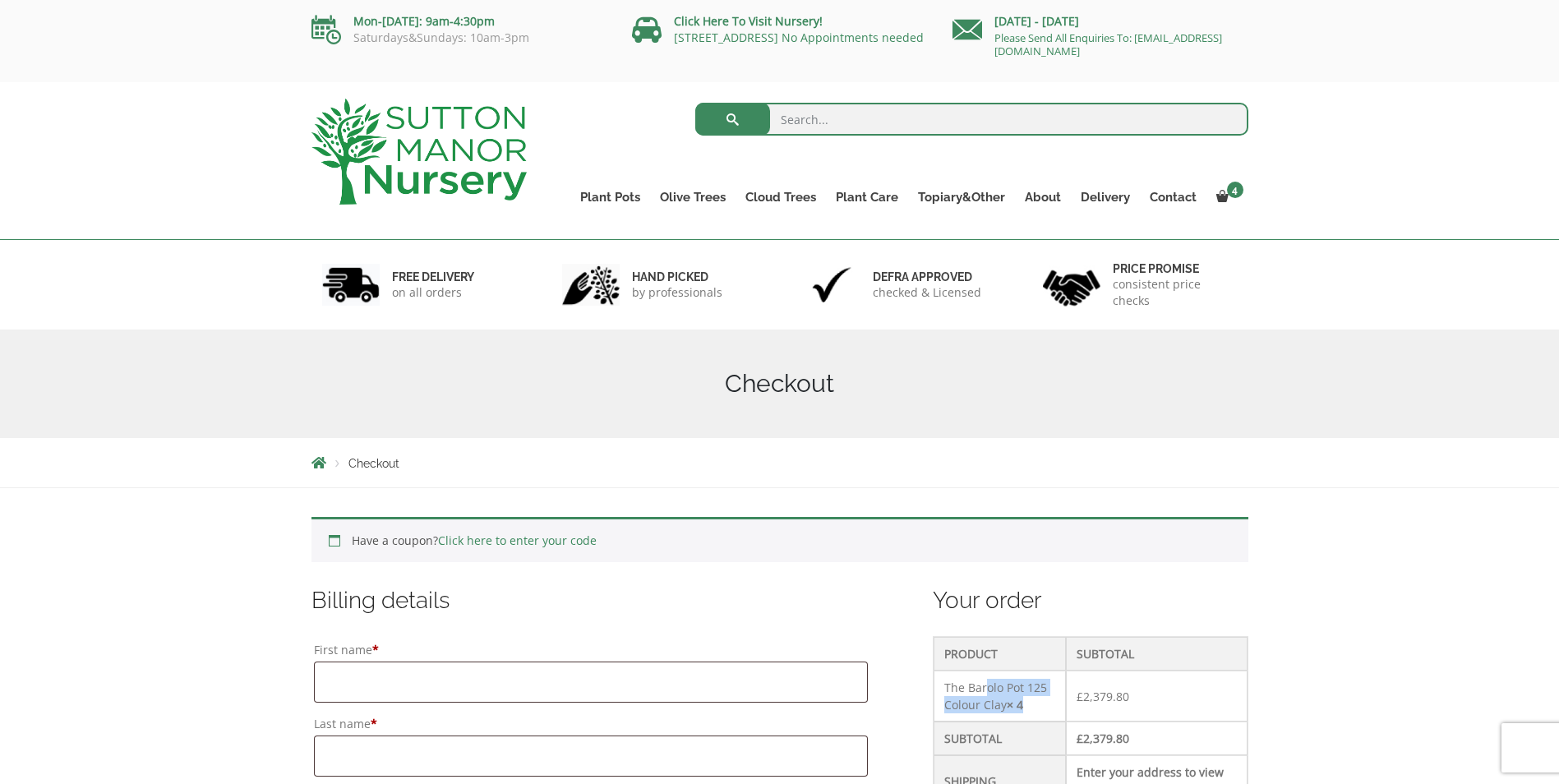
drag, startPoint x: 942, startPoint y: 674, endPoint x: 980, endPoint y: 693, distance: 42.5
copy td "The Barolo Pot 125 Colour Clay × 4"
